Goal: Navigation & Orientation: Go to known website

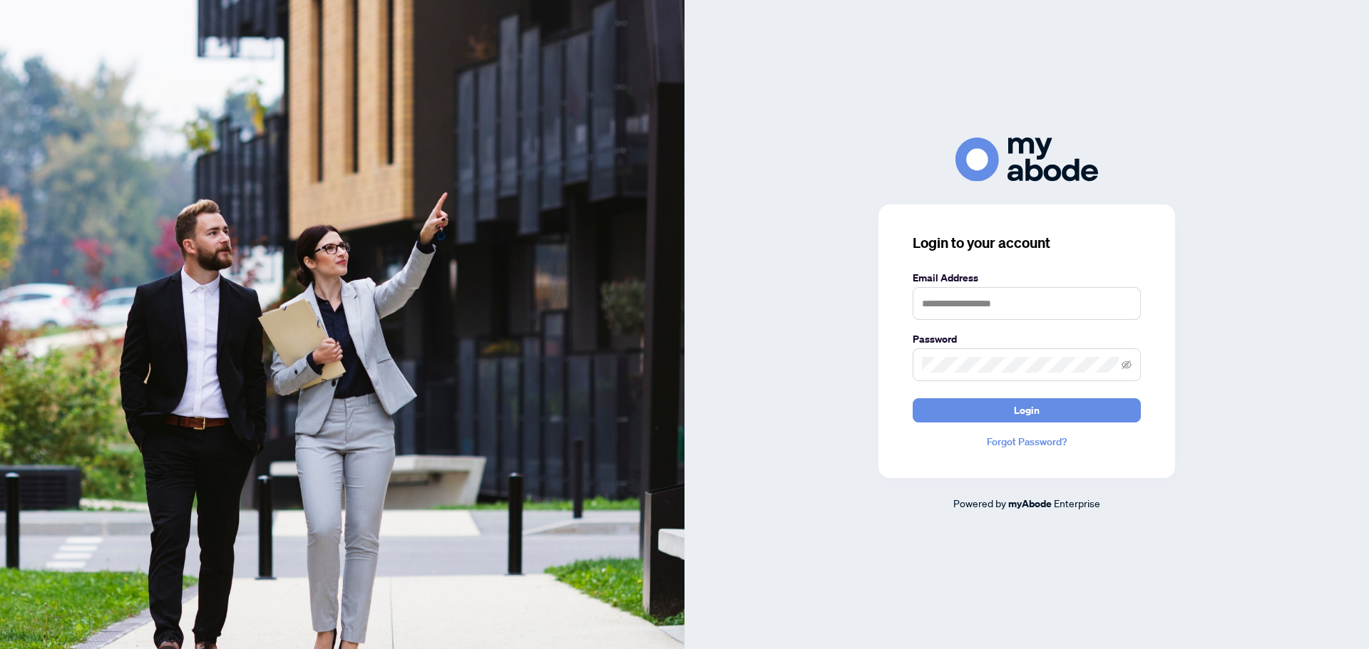
click at [1127, 307] on keeper-lock "Open Keeper Popup" at bounding box center [1123, 303] width 17 height 17
type input "**********"
click at [1033, 421] on span "Login" at bounding box center [1027, 410] width 26 height 23
